Goal: Task Accomplishment & Management: Complete application form

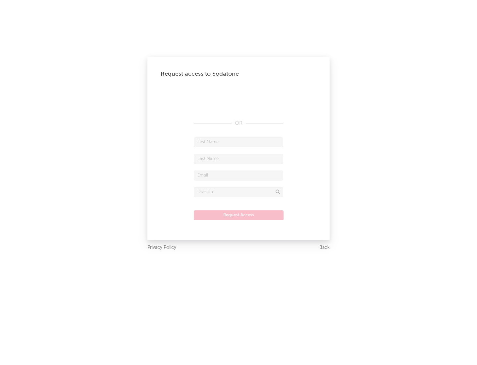
click at [239, 142] on input "text" at bounding box center [239, 142] width 90 height 10
type input "[PERSON_NAME]"
click at [239, 158] on input "text" at bounding box center [239, 159] width 90 height 10
type input "[PERSON_NAME]"
click at [239, 175] on input "text" at bounding box center [239, 175] width 90 height 10
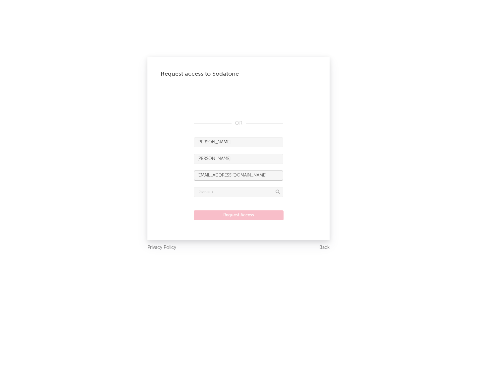
type input "[EMAIL_ADDRESS][DOMAIN_NAME]"
click at [239, 192] on input "text" at bounding box center [239, 192] width 90 height 10
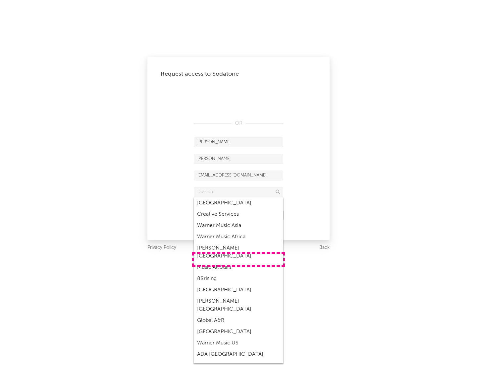
click at [239, 262] on div "Music All Stars" at bounding box center [239, 267] width 90 height 11
type input "Music All Stars"
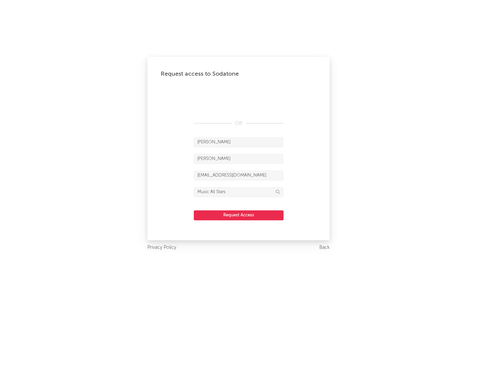
click at [239, 215] on button "Request Access" at bounding box center [239, 215] width 90 height 10
